Goal: Transaction & Acquisition: Purchase product/service

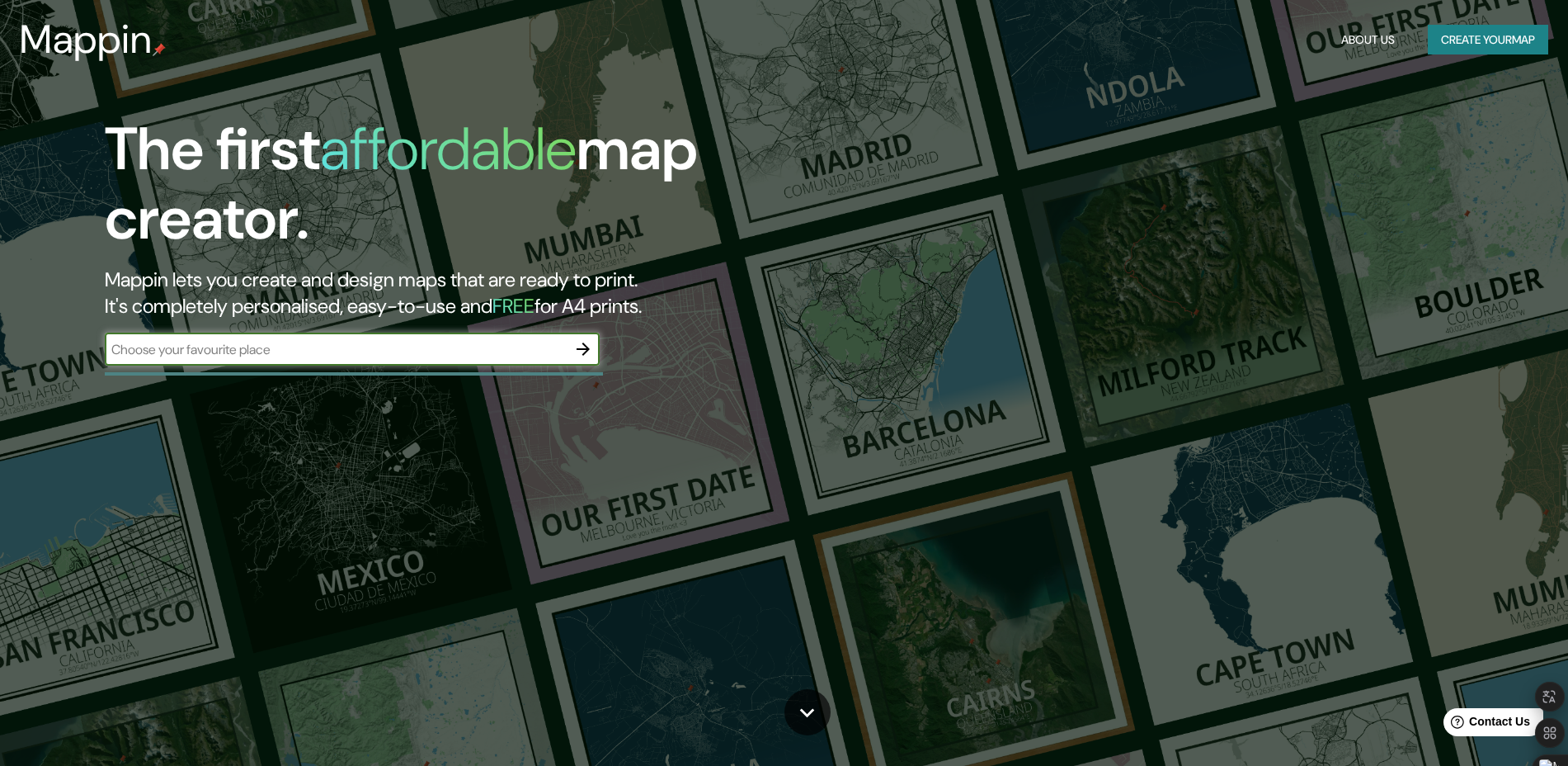
click at [273, 341] on input "text" at bounding box center [335, 349] width 462 height 19
type input "[PERSON_NAME]"
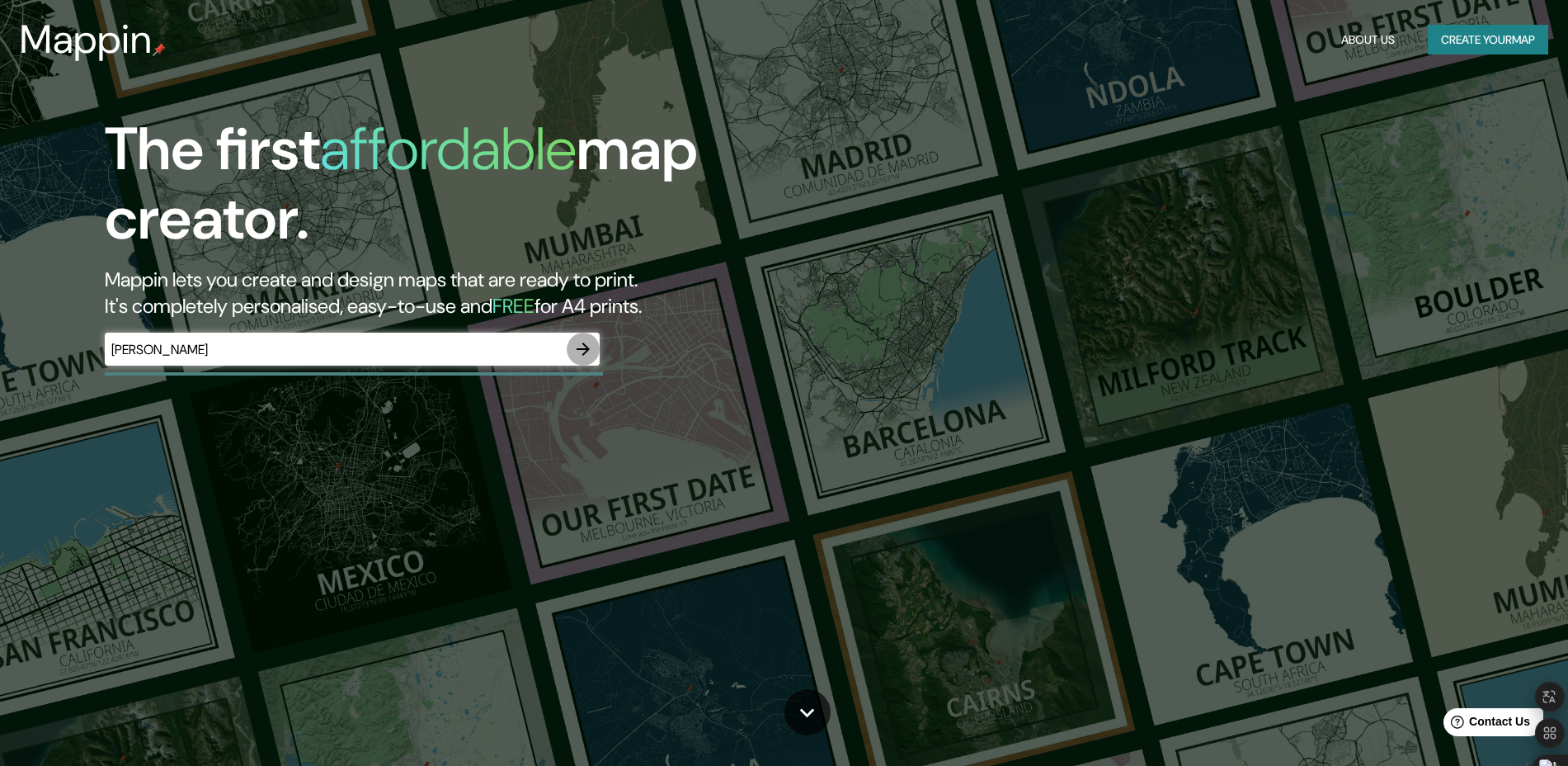
click at [594, 346] on button "button" at bounding box center [583, 349] width 33 height 33
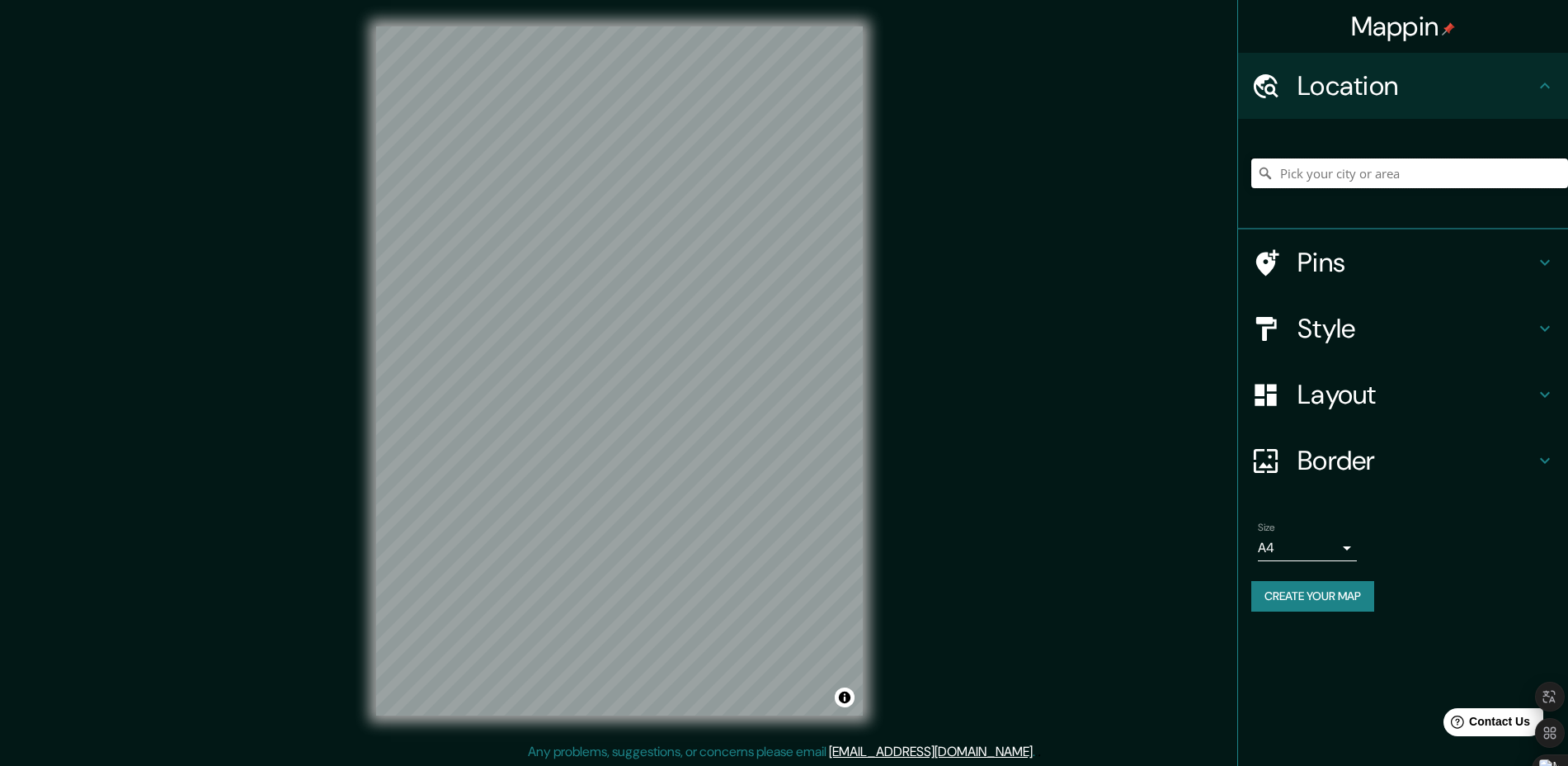
click at [1359, 160] on input "Pick your city or area" at bounding box center [1409, 173] width 317 height 29
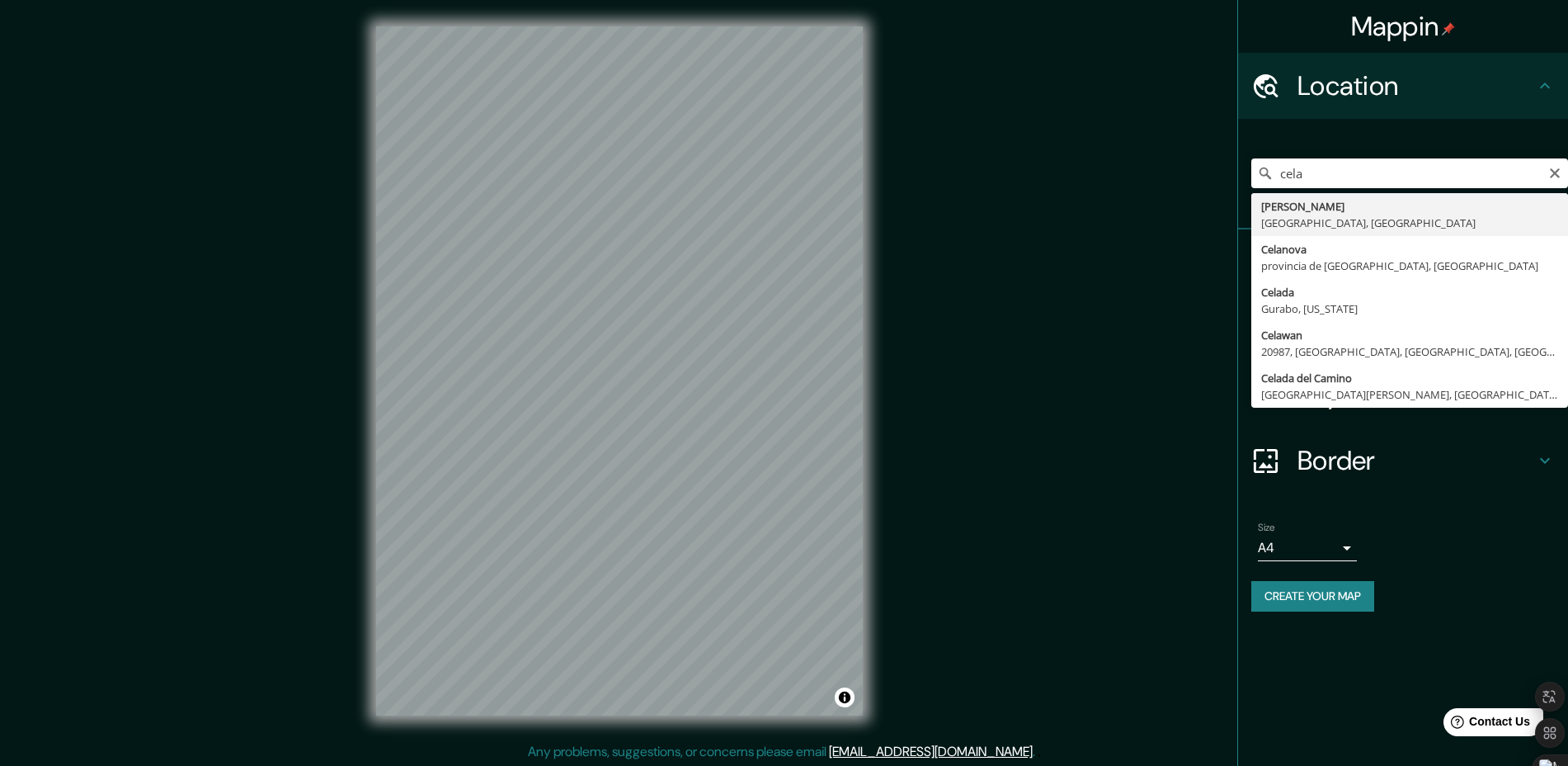
type input "[GEOGRAPHIC_DATA], [GEOGRAPHIC_DATA], [GEOGRAPHIC_DATA]"
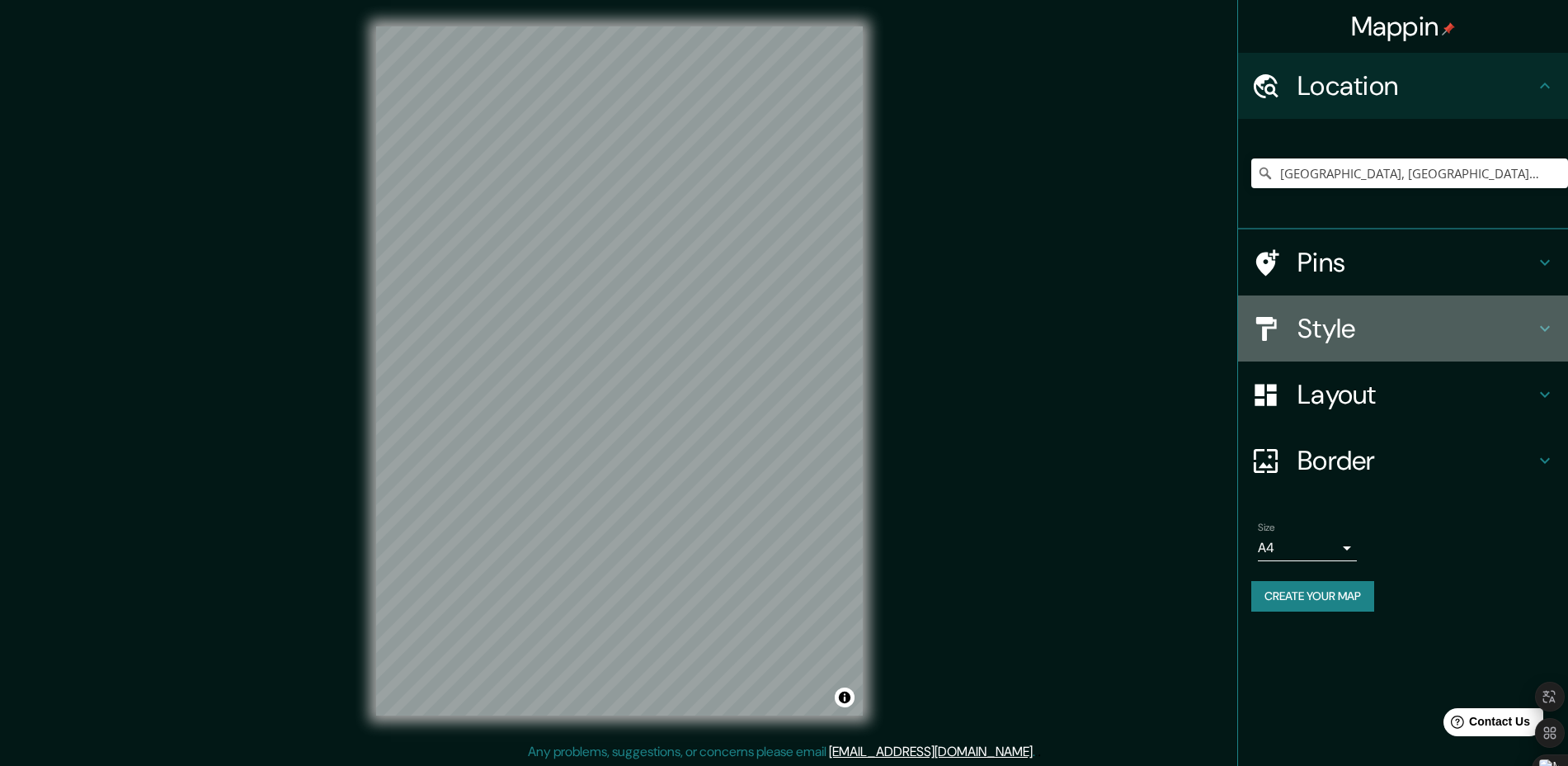
click at [1342, 319] on h4 "Style" at bounding box center [1416, 328] width 238 height 33
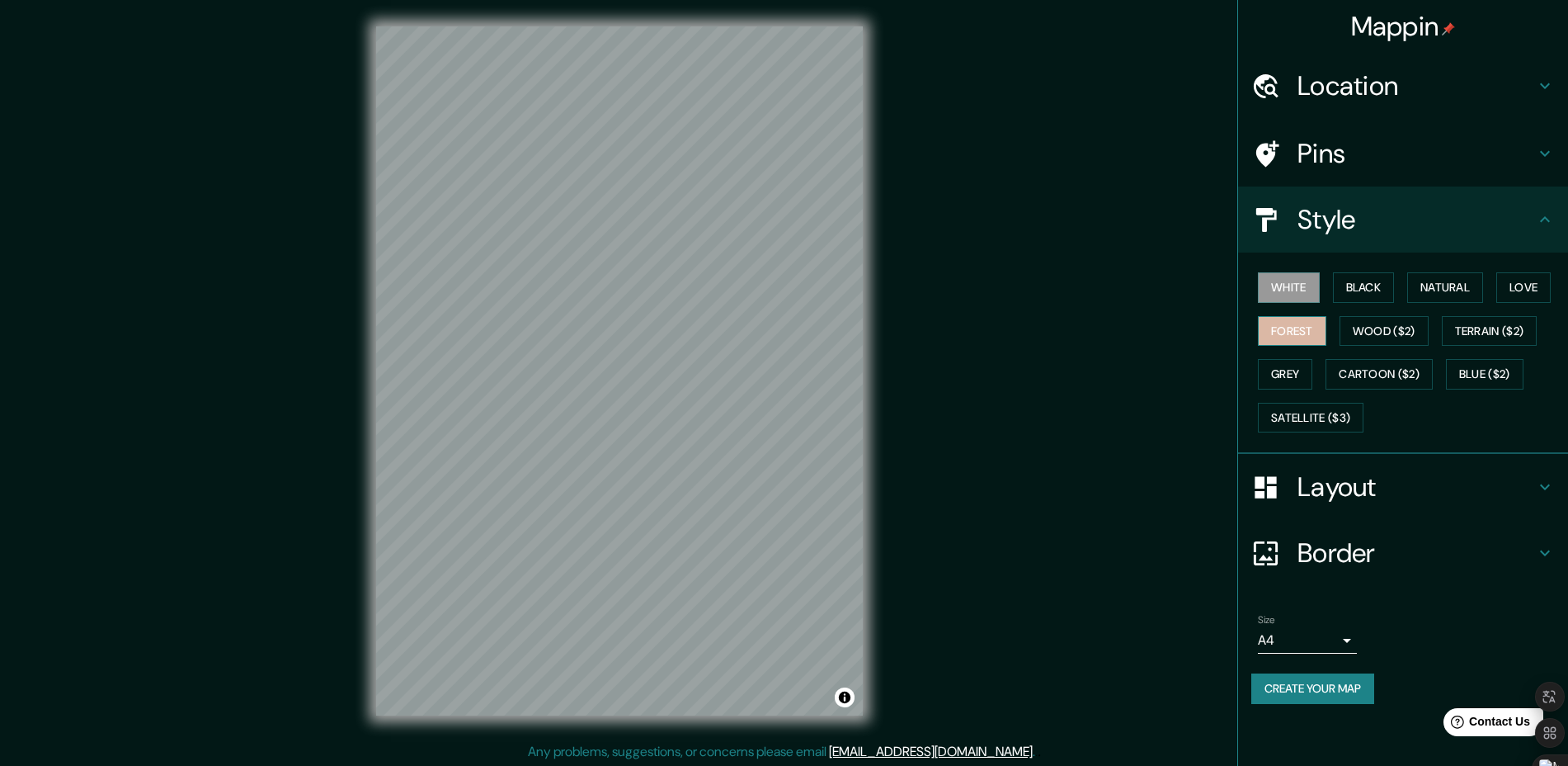
click at [1280, 330] on button "Forest" at bounding box center [1292, 331] width 68 height 30
click at [1462, 296] on button "Natural" at bounding box center [1446, 288] width 76 height 30
click at [1396, 327] on button "Wood ($2)" at bounding box center [1384, 331] width 89 height 30
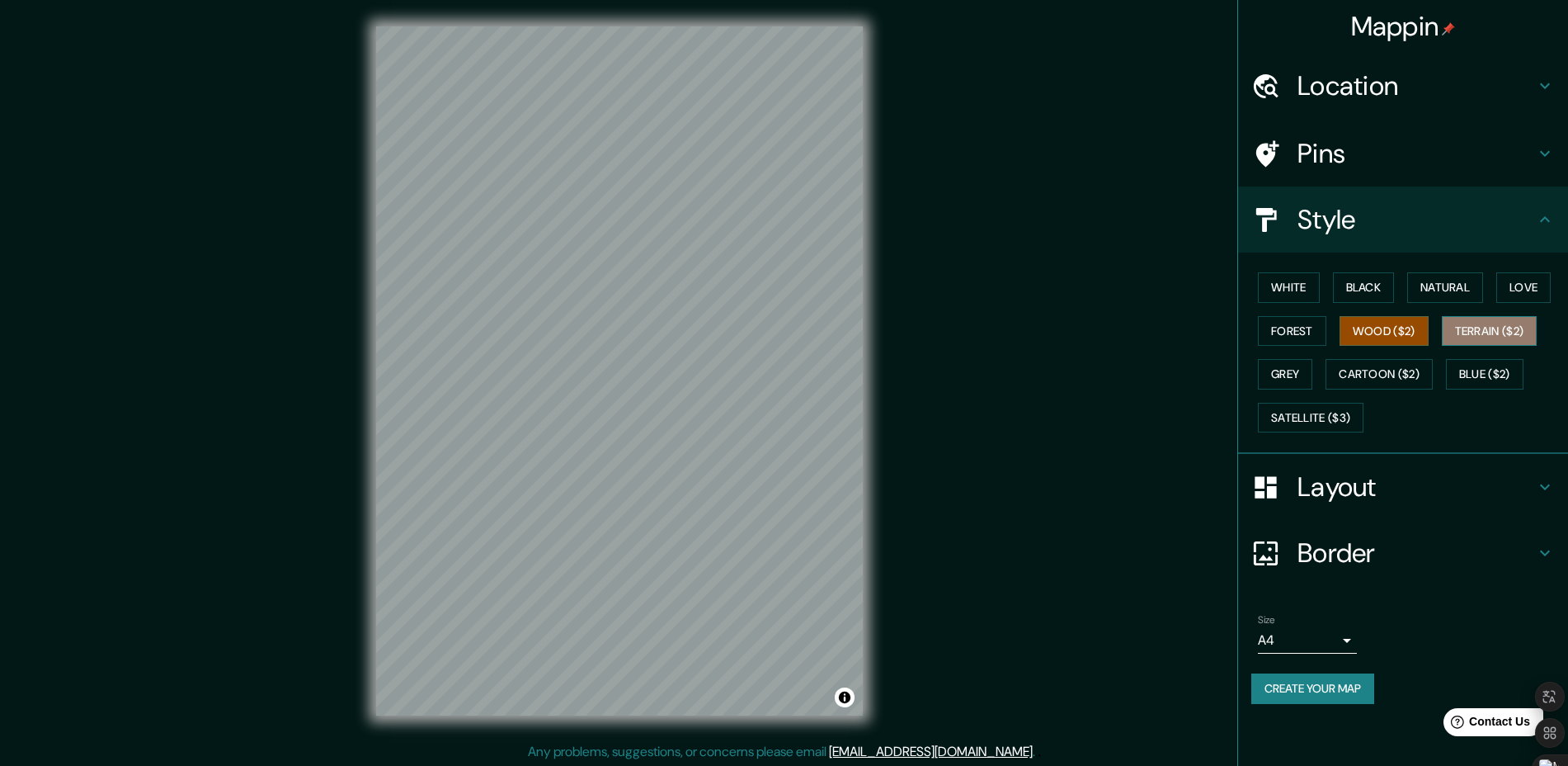
click at [1466, 338] on button "Terrain ($2)" at bounding box center [1490, 331] width 96 height 30
click at [1352, 369] on button "Cartoon ($2)" at bounding box center [1379, 374] width 107 height 30
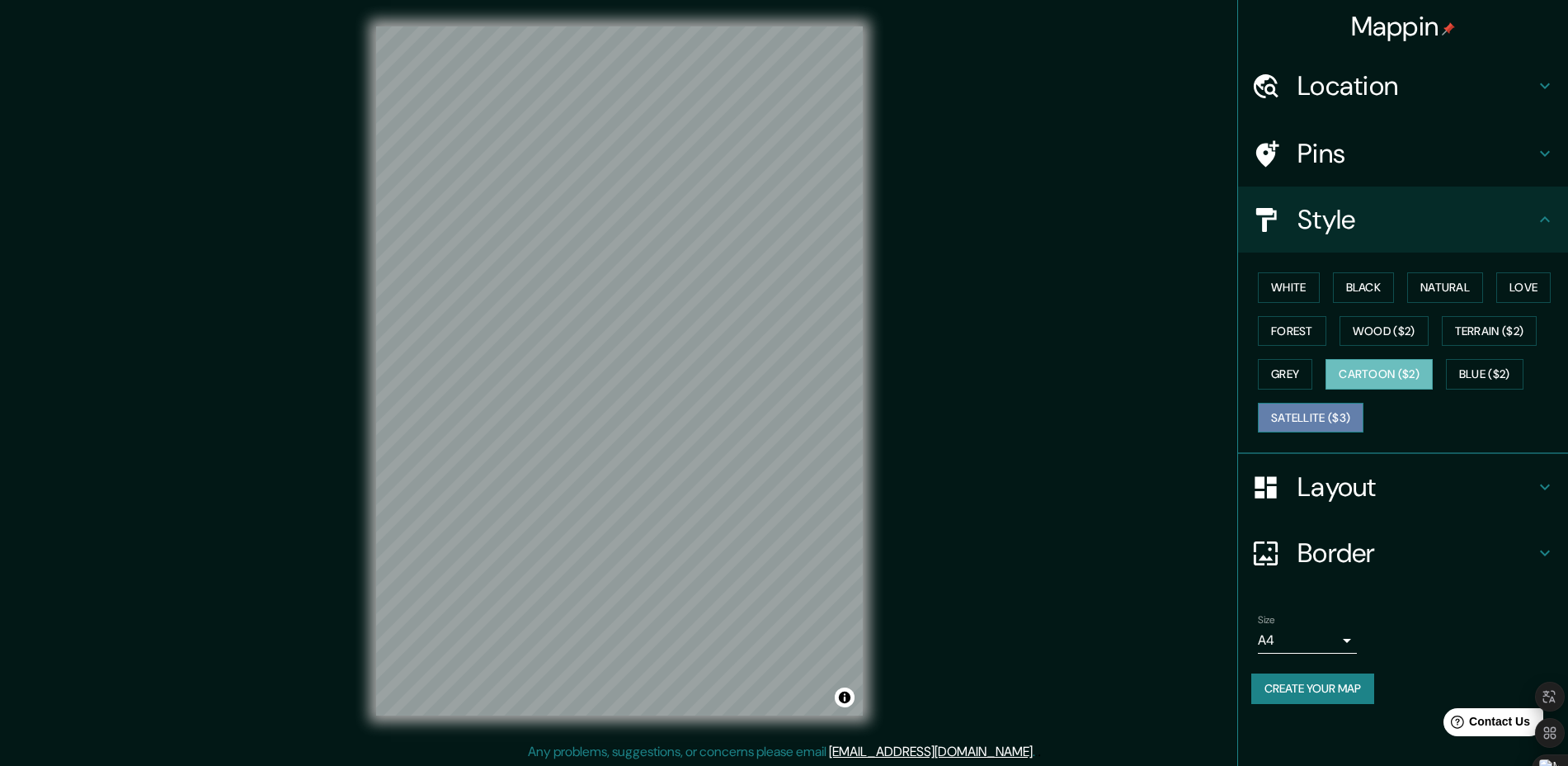
click at [1288, 425] on button "Satellite ($3)" at bounding box center [1311, 418] width 106 height 30
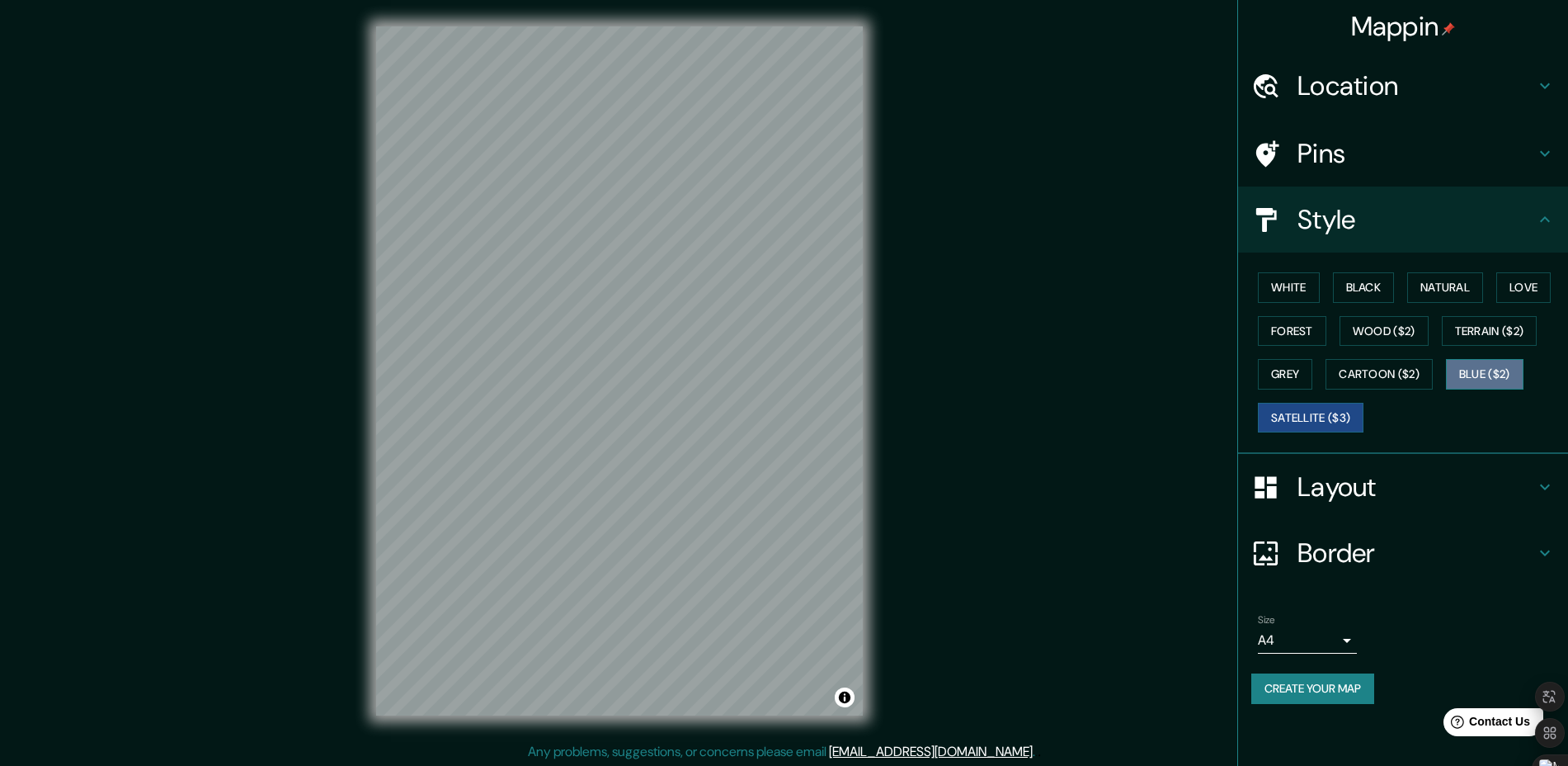
click at [1475, 370] on button "Blue ($2)" at bounding box center [1485, 374] width 77 height 30
